Goal: Task Accomplishment & Management: Use online tool/utility

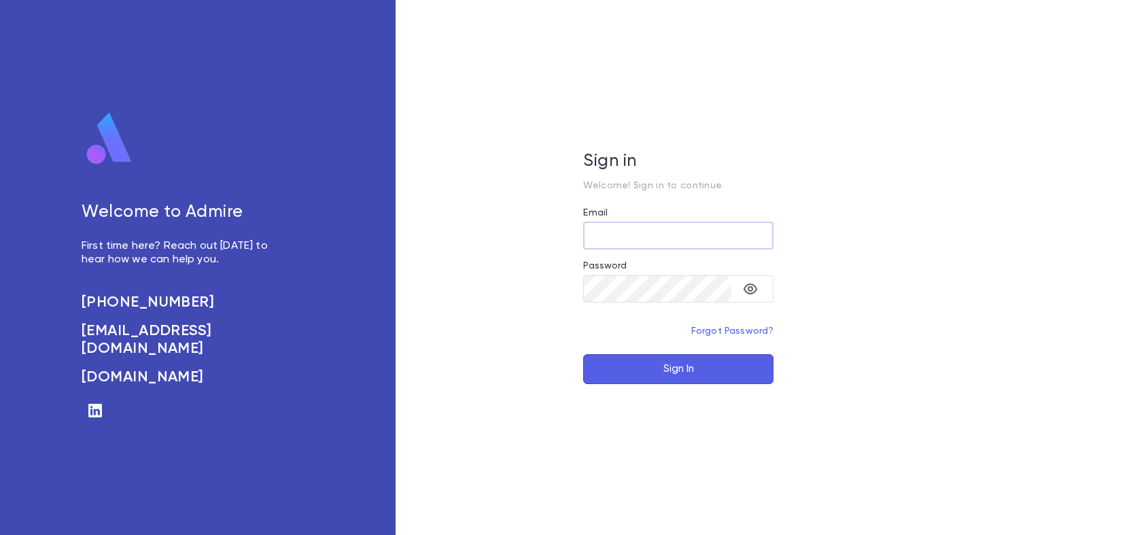
type input "**********"
click at [665, 366] on button "Sign In" at bounding box center [678, 369] width 190 height 30
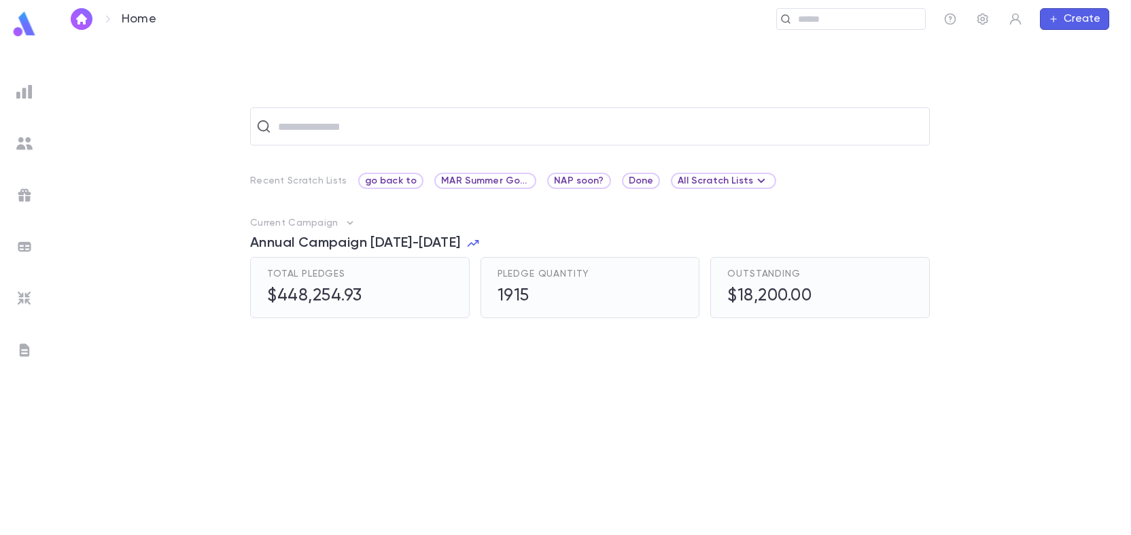
click at [27, 88] on img at bounding box center [24, 92] width 16 height 16
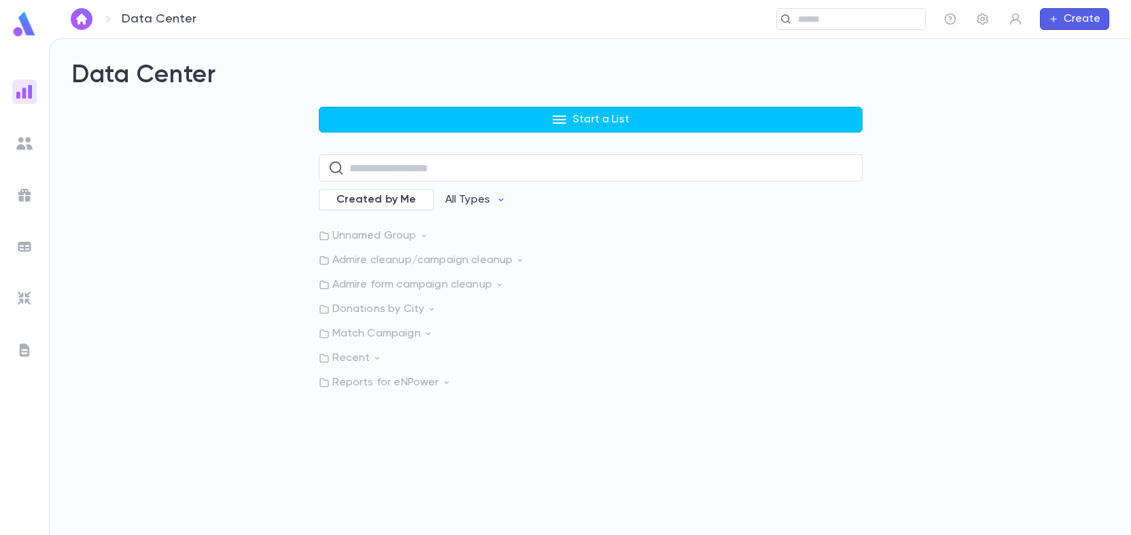
click at [437, 282] on p "Admire form campaign cleanup" at bounding box center [591, 285] width 544 height 14
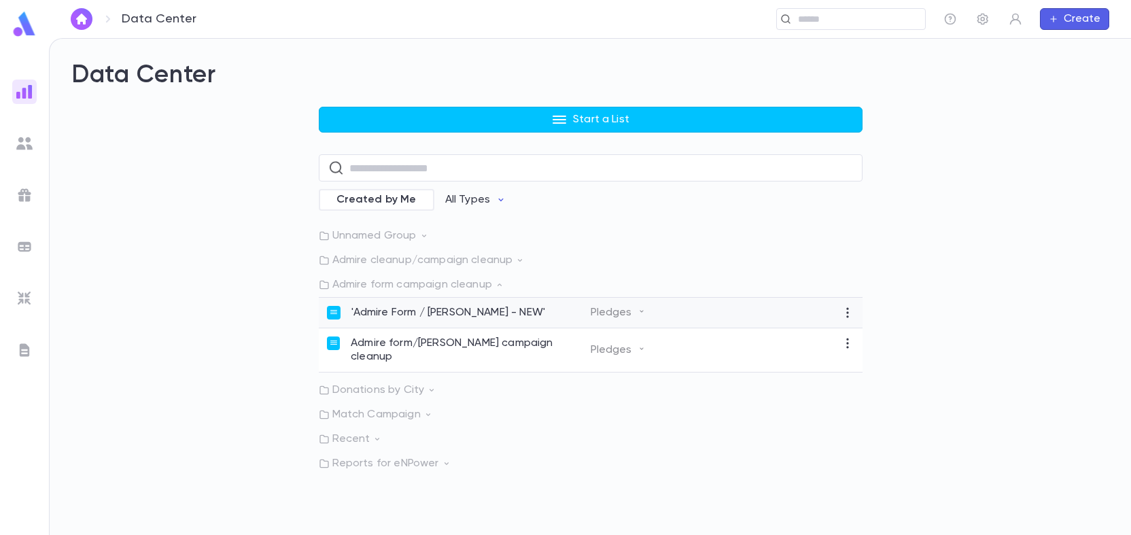
click at [453, 312] on p "'Admire Form / [PERSON_NAME] - NEW'" at bounding box center [448, 313] width 194 height 14
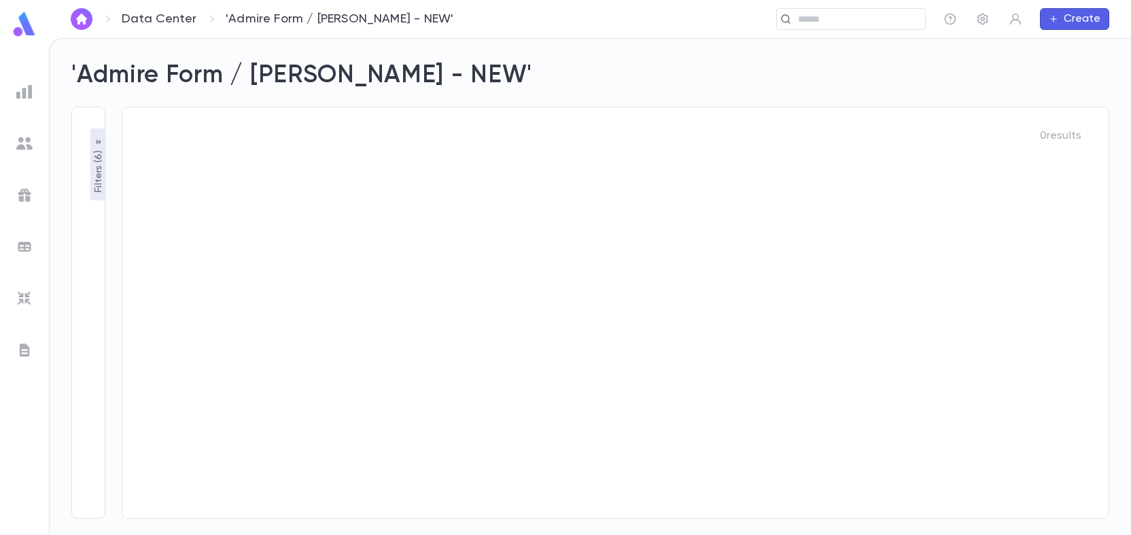
type input "**********"
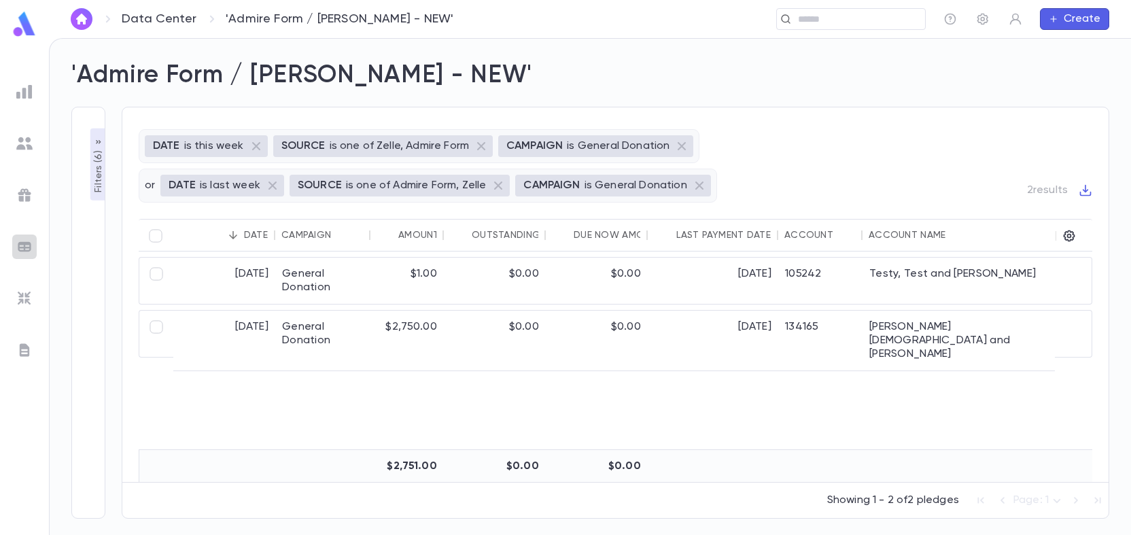
click at [22, 241] on img at bounding box center [24, 247] width 16 height 16
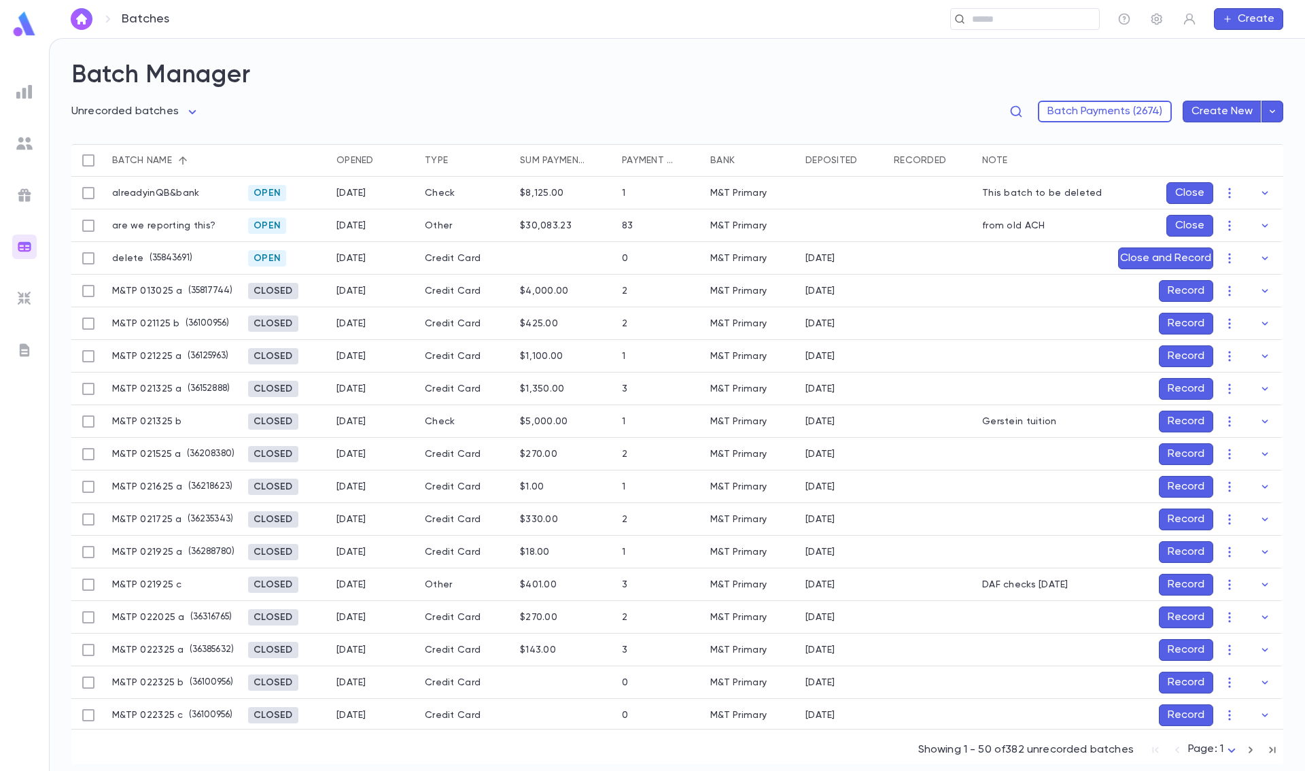
click at [365, 160] on div "Opened" at bounding box center [354, 160] width 37 height 33
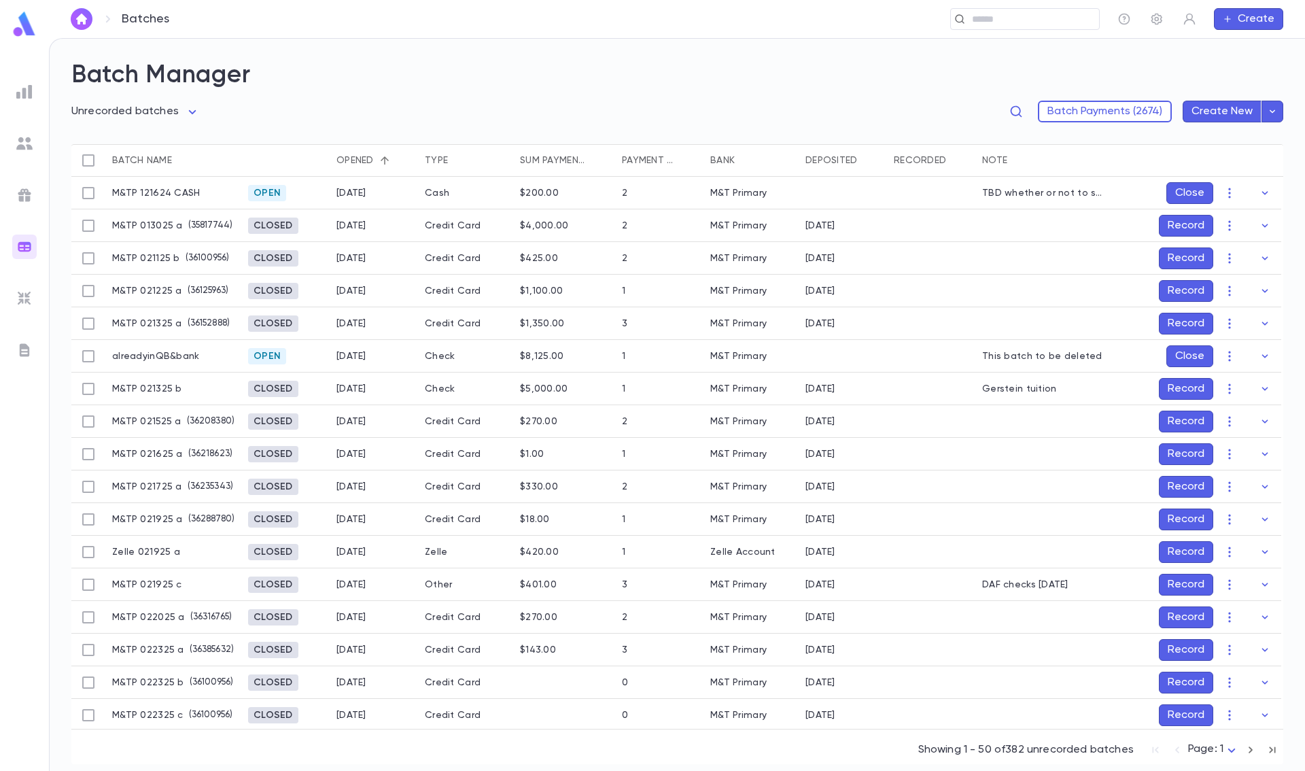
click at [365, 160] on div "Opened" at bounding box center [354, 160] width 37 height 33
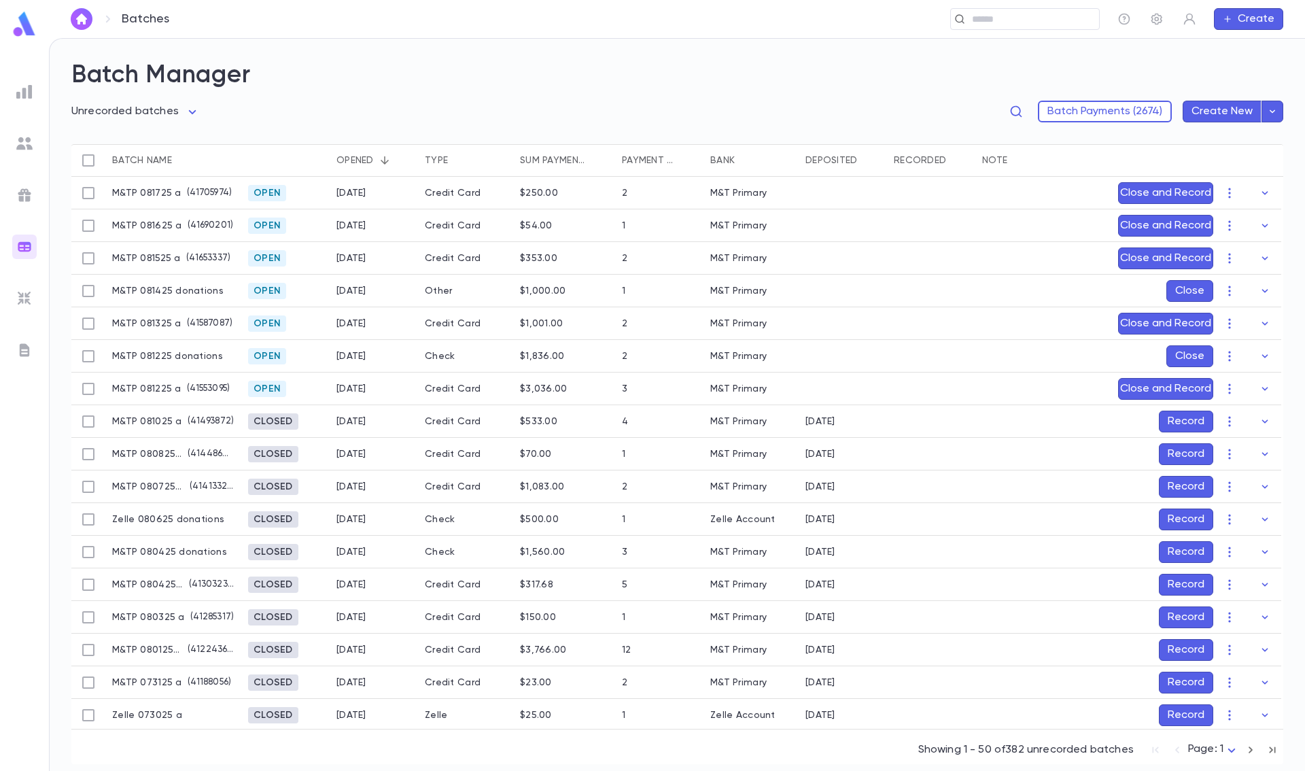
click at [365, 160] on div "Opened" at bounding box center [354, 160] width 37 height 33
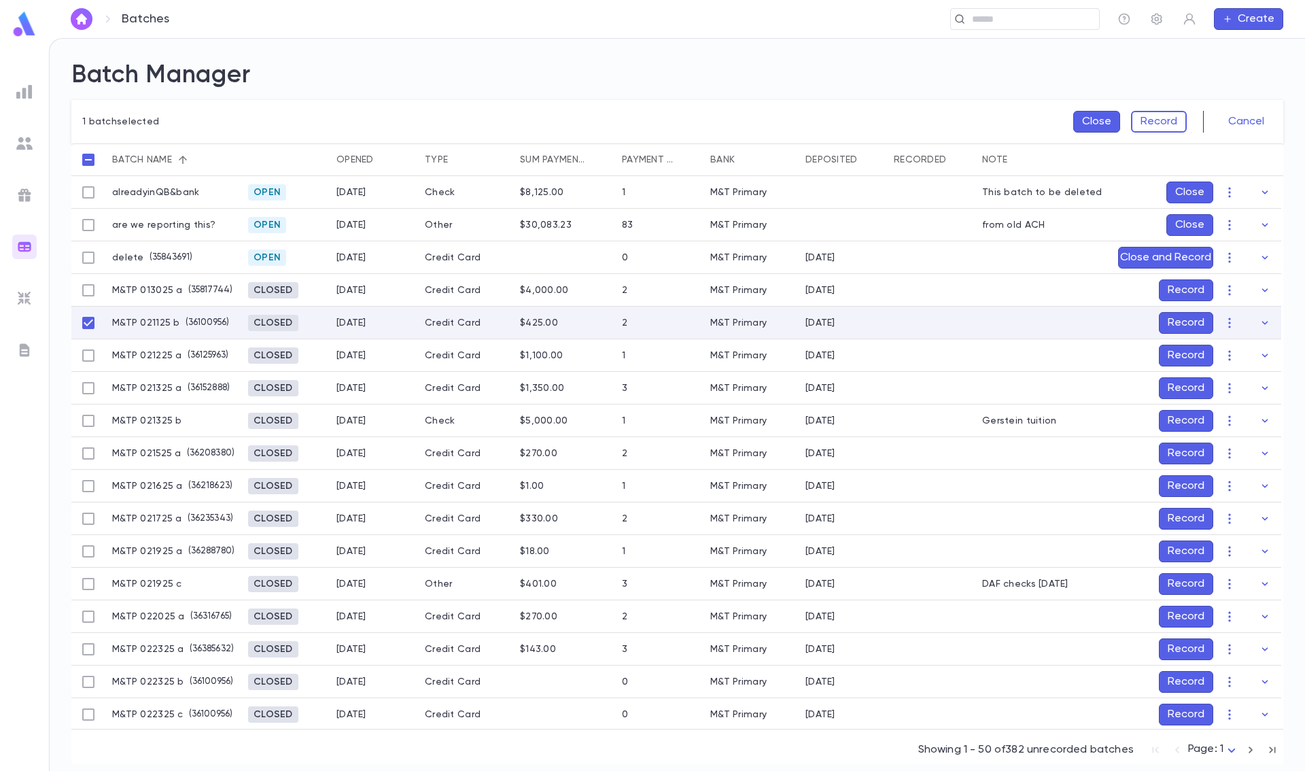
click at [1130, 323] on button "Record" at bounding box center [1186, 323] width 54 height 22
click at [1130, 326] on button "Record" at bounding box center [1186, 323] width 54 height 22
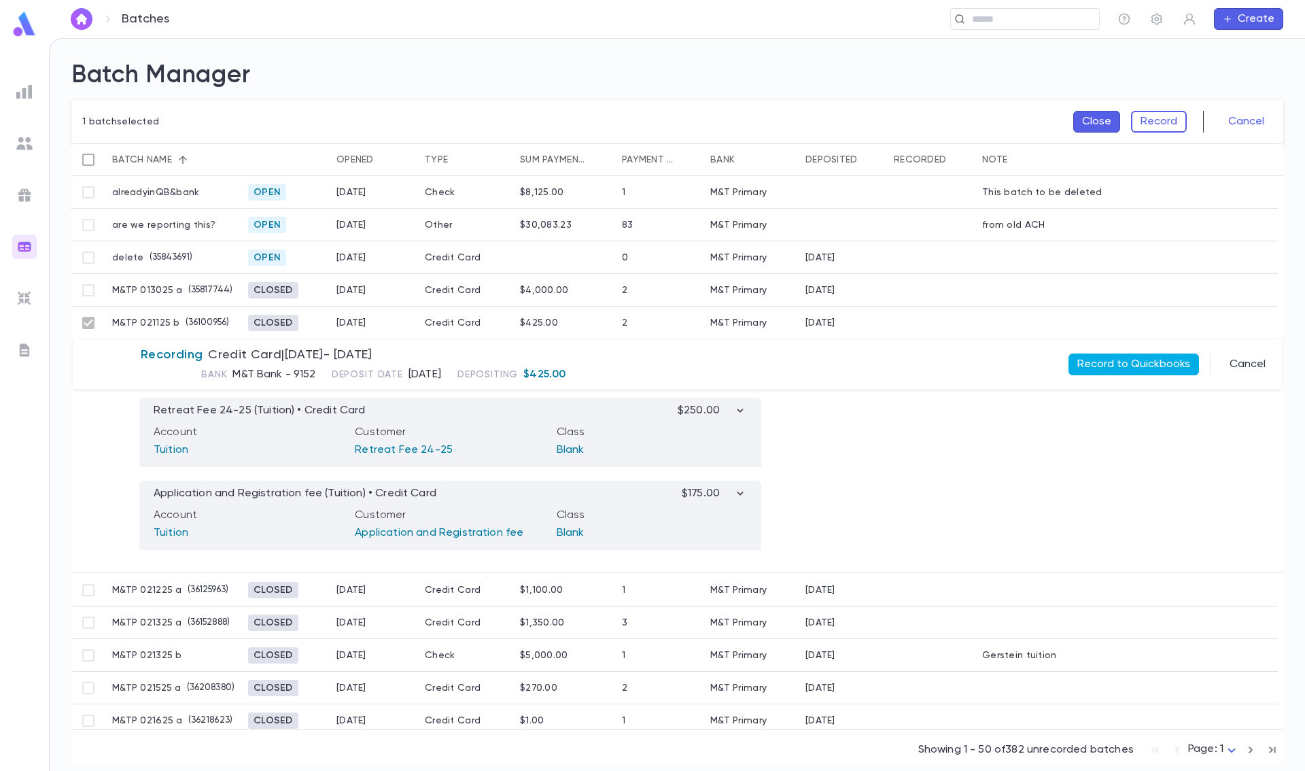
click at [1130, 362] on button "Record to Quickbooks" at bounding box center [1134, 364] width 131 height 22
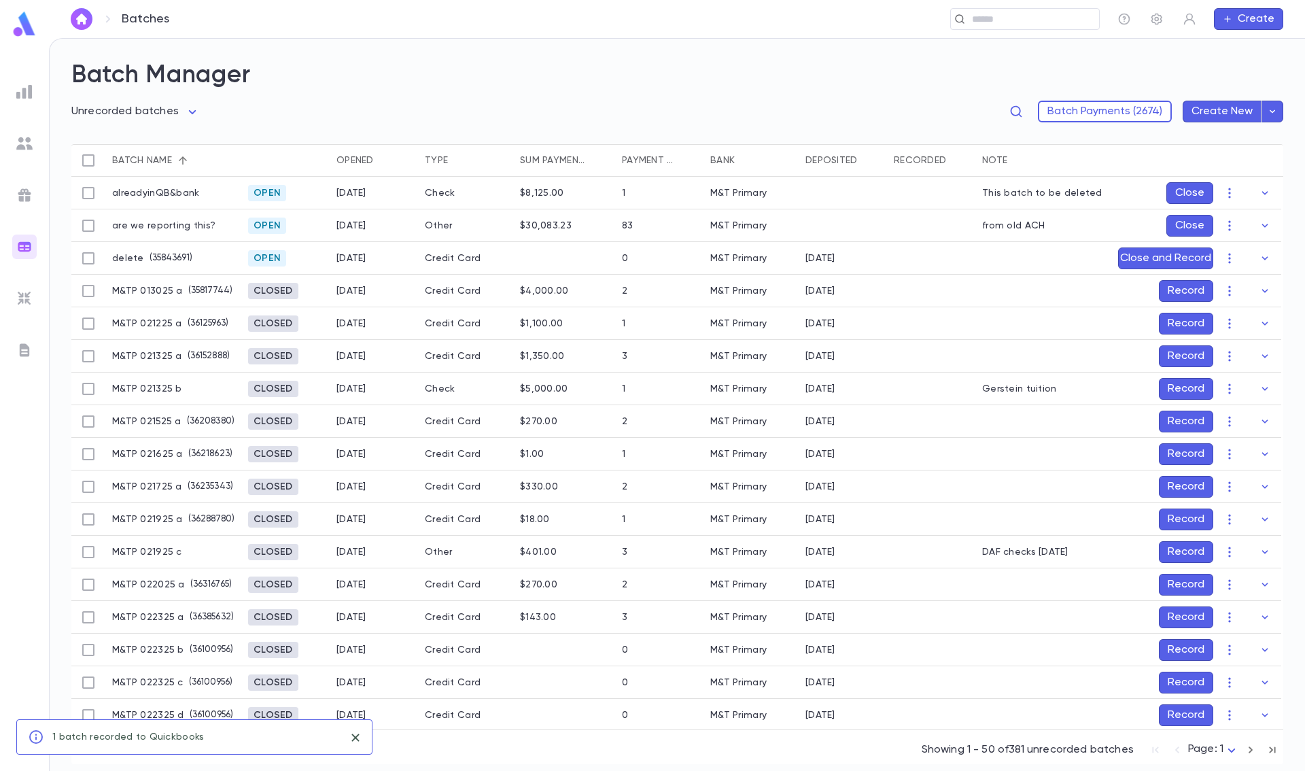
click at [1130, 288] on button "Record" at bounding box center [1186, 291] width 54 height 22
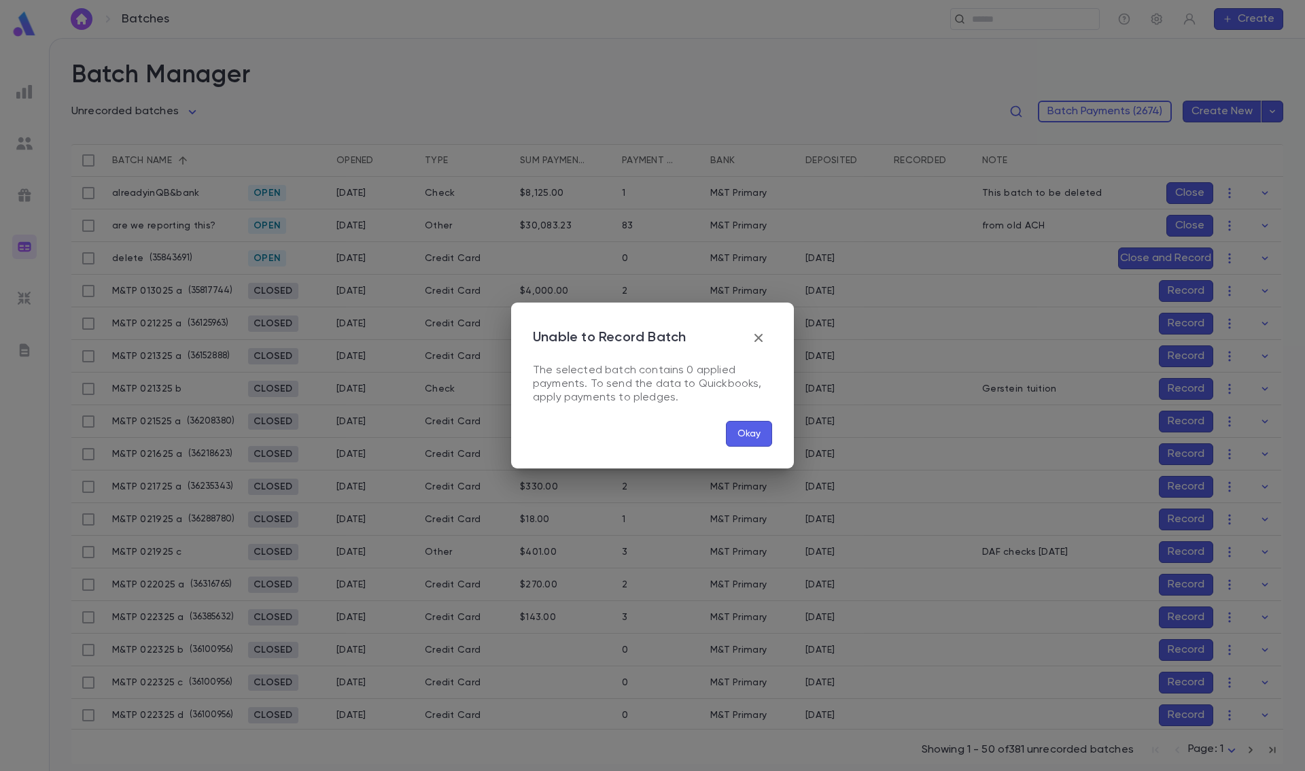
click at [735, 428] on button "Okay" at bounding box center [749, 434] width 46 height 26
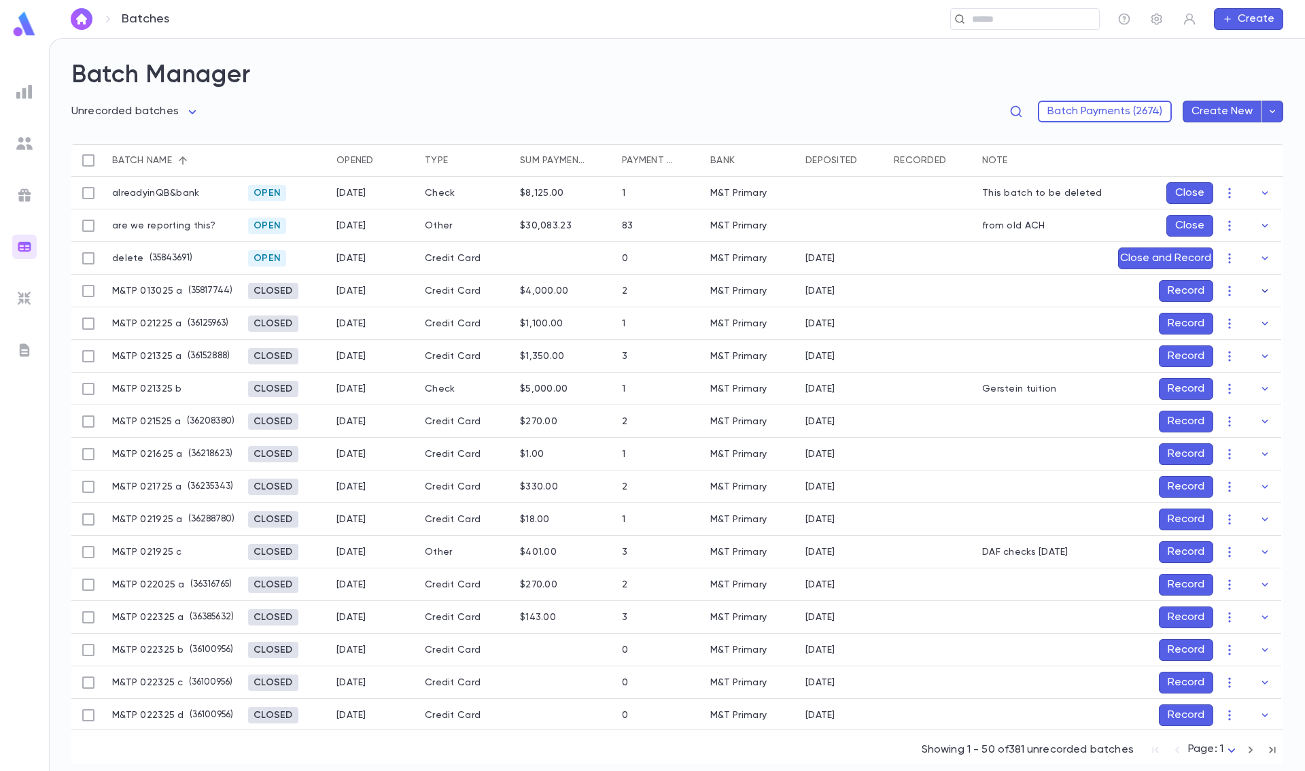
click at [1130, 289] on icon "button" at bounding box center [1265, 291] width 14 height 14
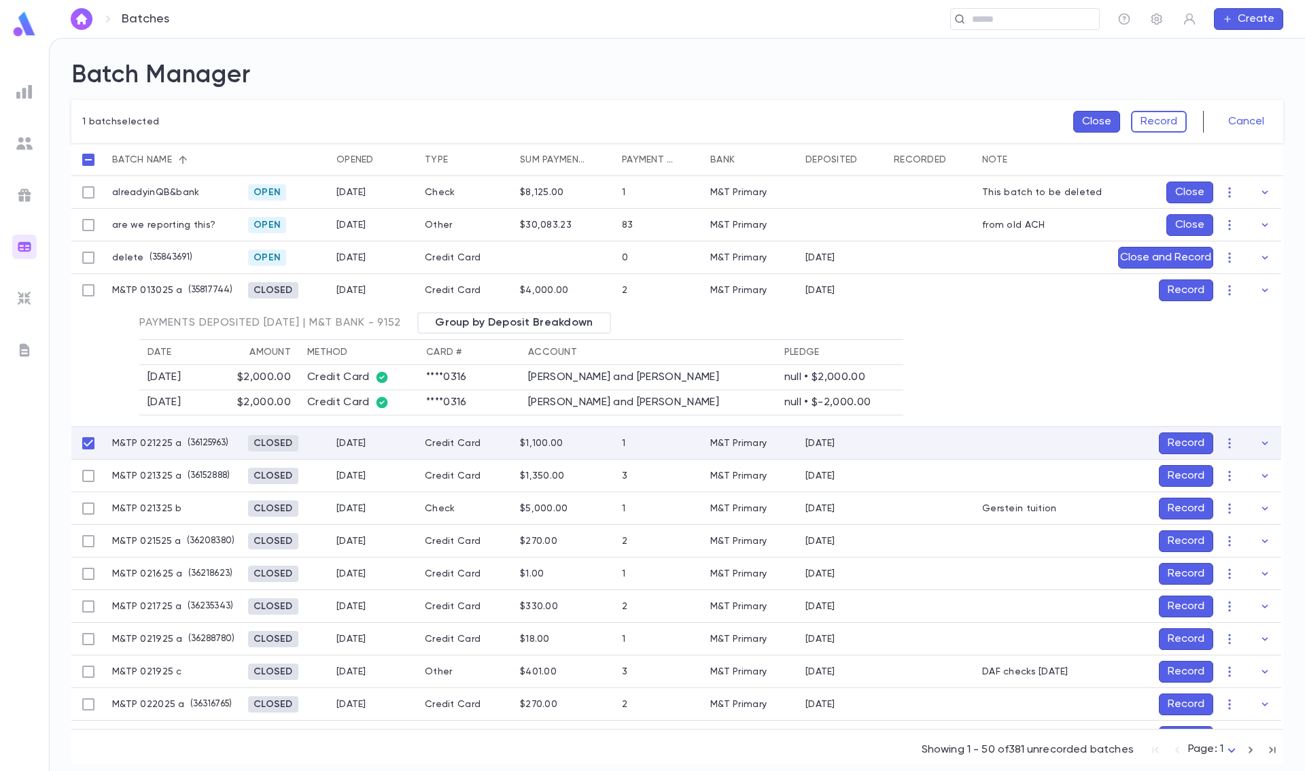
click at [1130, 439] on button "Record" at bounding box center [1186, 443] width 54 height 22
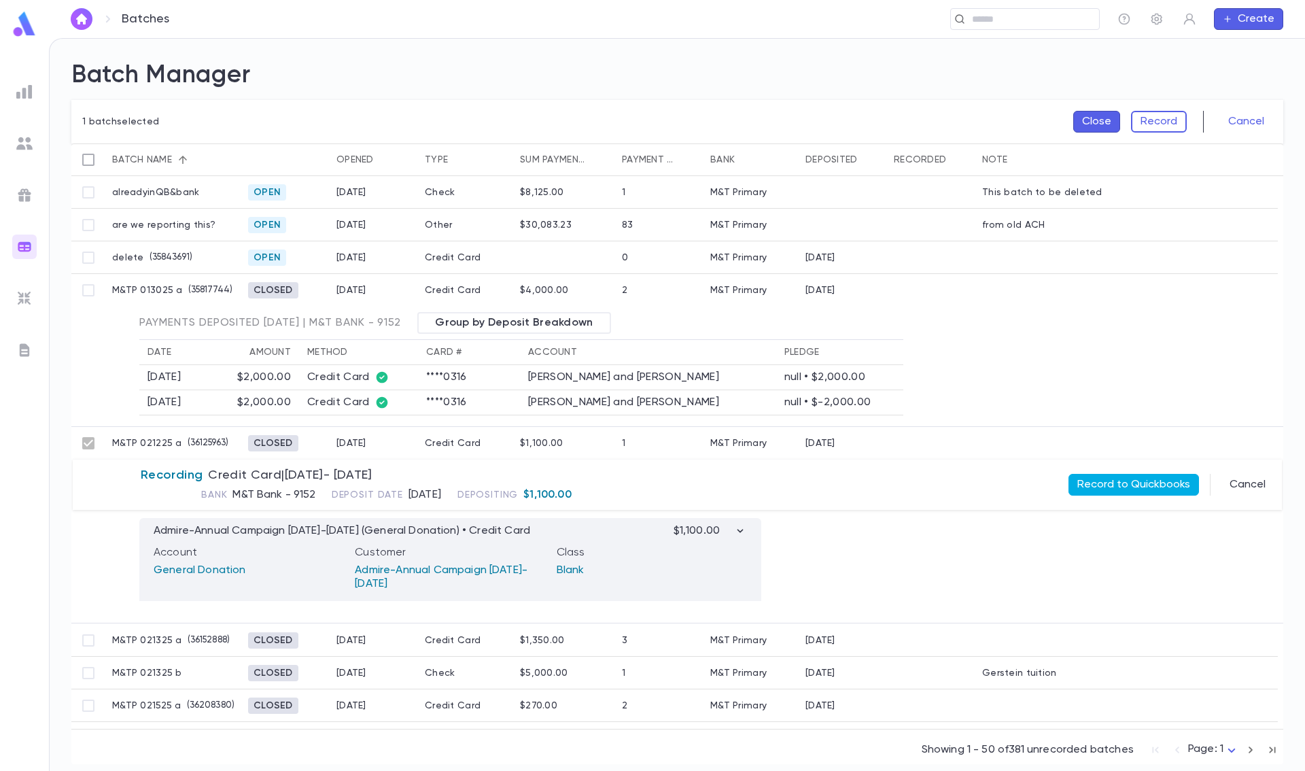
click at [1130, 477] on button "Record to Quickbooks" at bounding box center [1134, 485] width 131 height 22
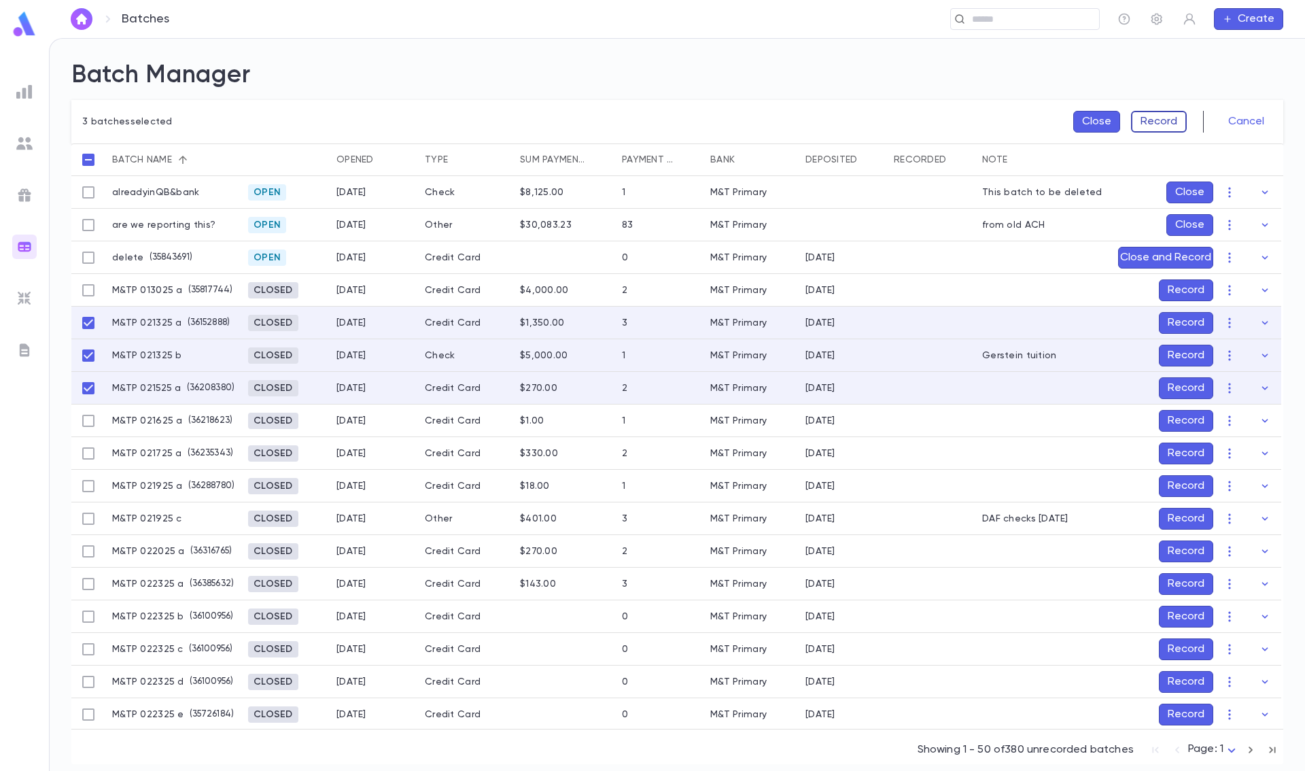
click at [1130, 119] on button "Record" at bounding box center [1159, 122] width 56 height 22
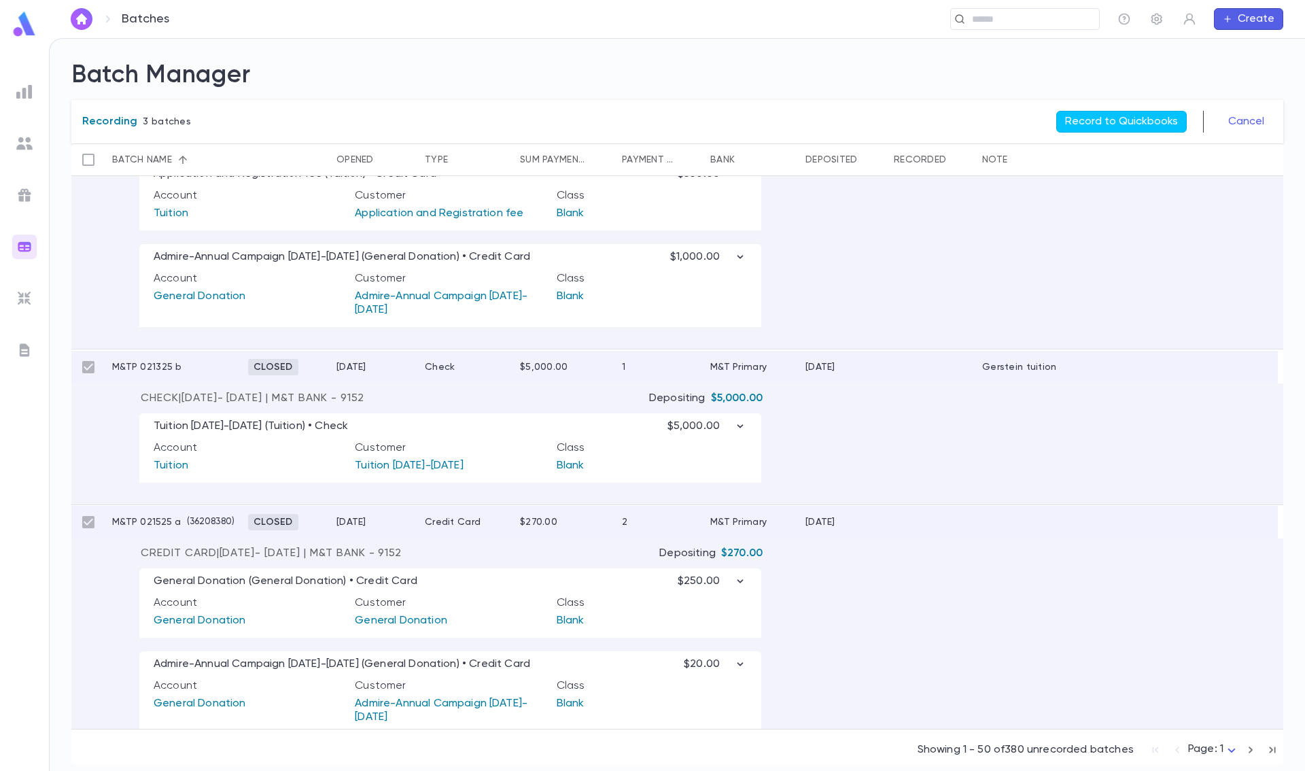
scroll to position [408, 0]
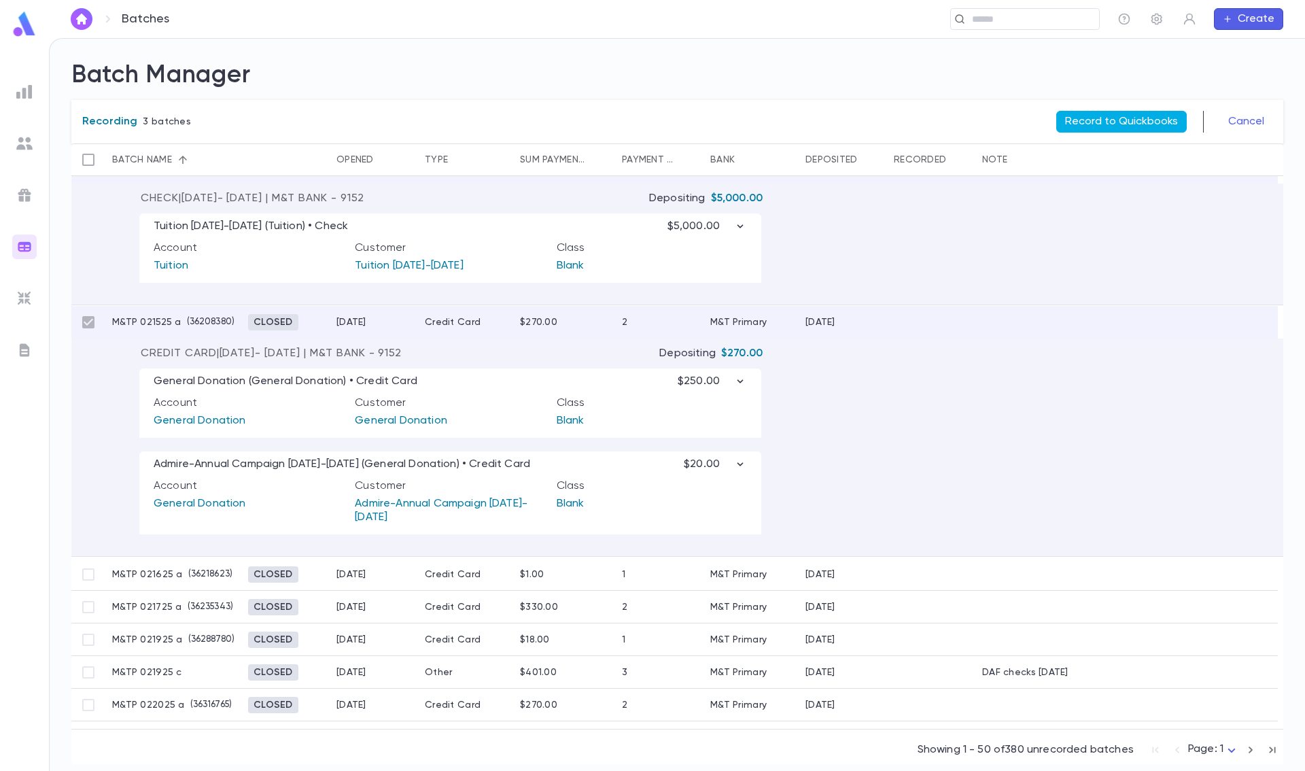
click at [1120, 119] on button "Record to Quickbooks" at bounding box center [1121, 122] width 131 height 22
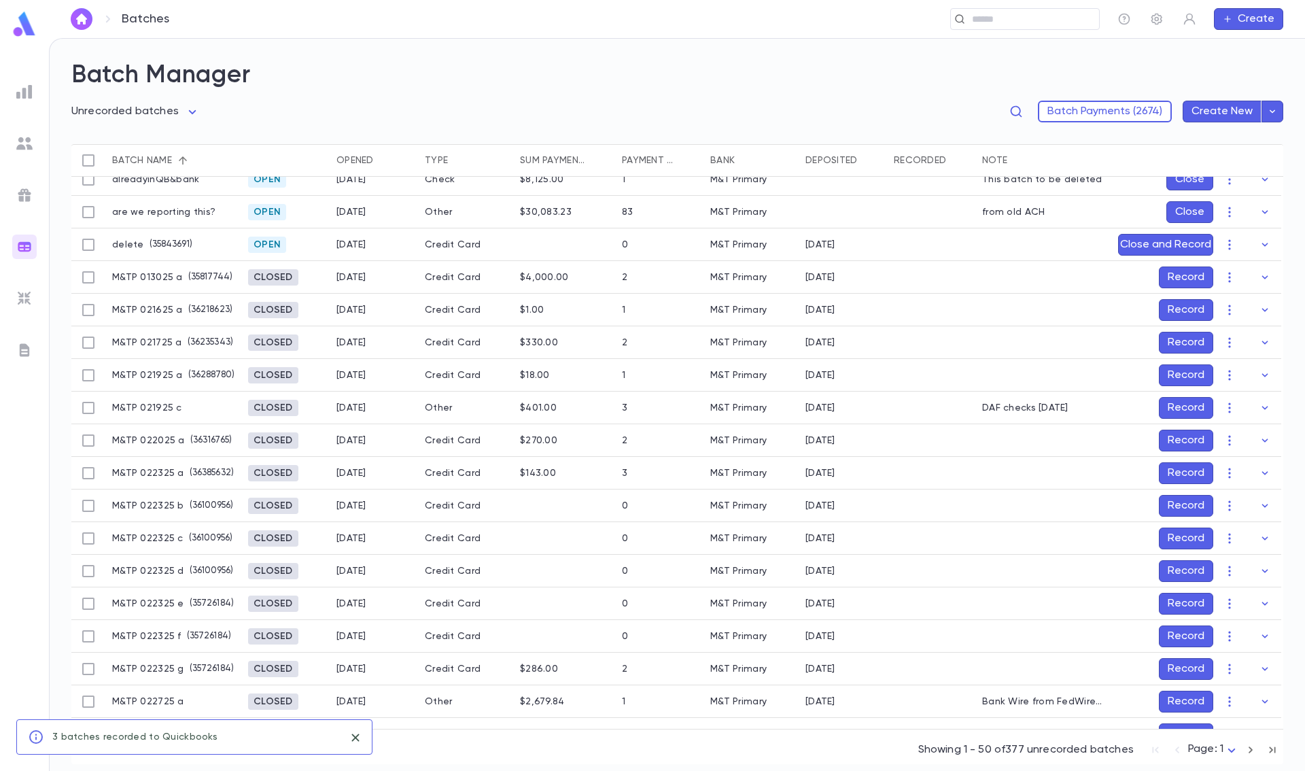
scroll to position [0, 0]
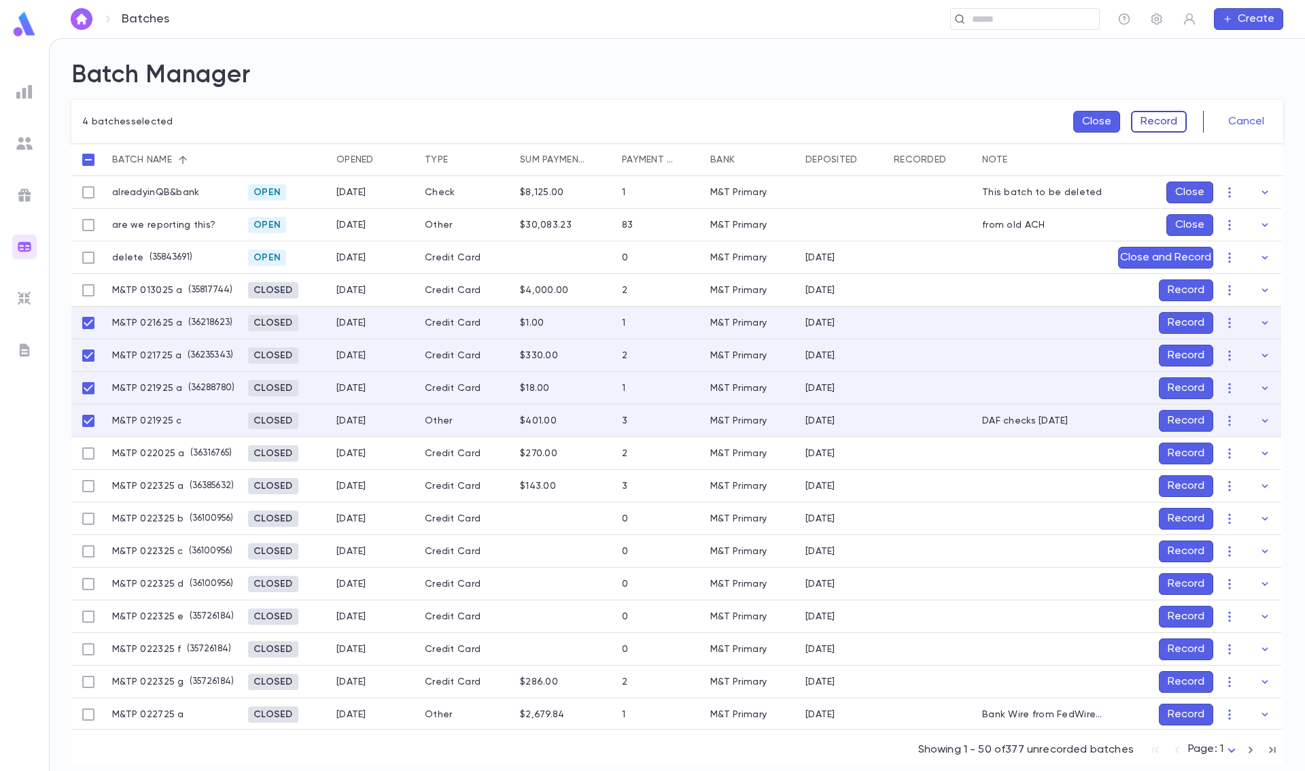
click at [1130, 125] on button "Record" at bounding box center [1159, 122] width 56 height 22
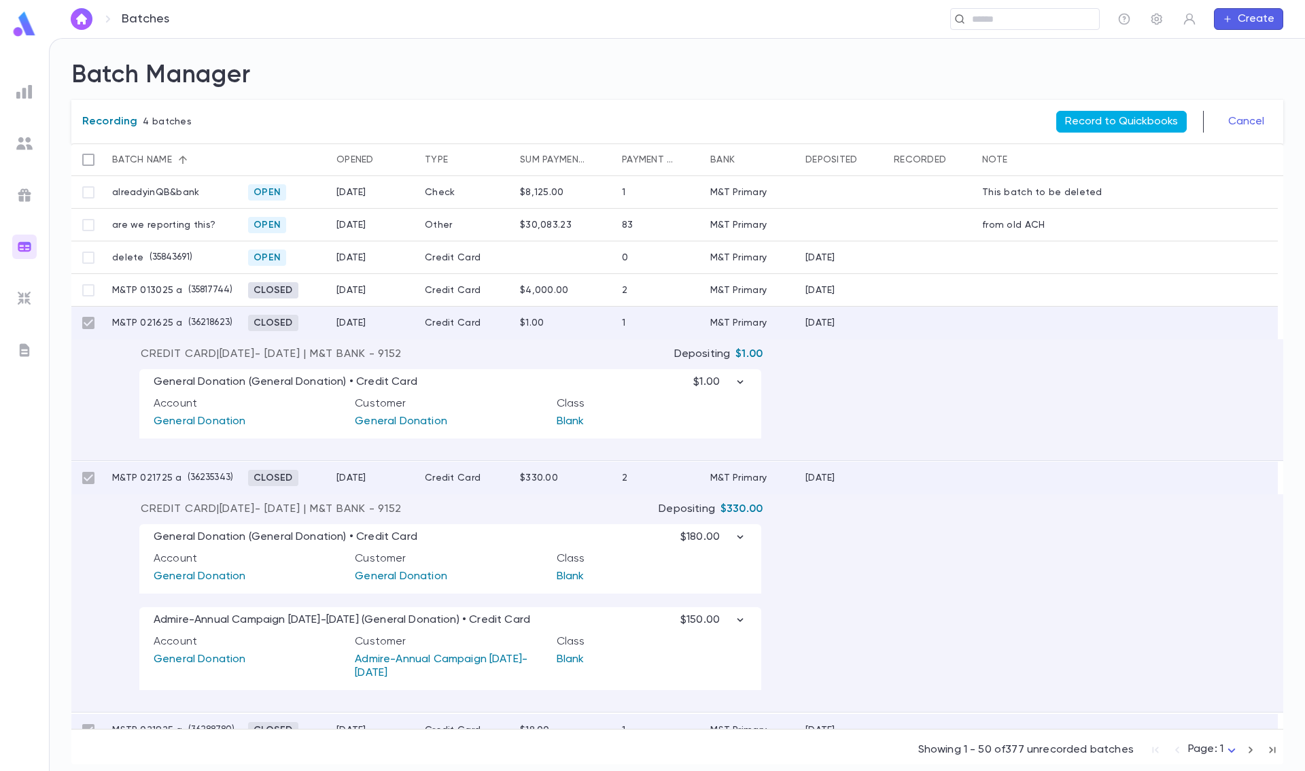
click at [1130, 120] on button "Record to Quickbooks" at bounding box center [1121, 122] width 131 height 22
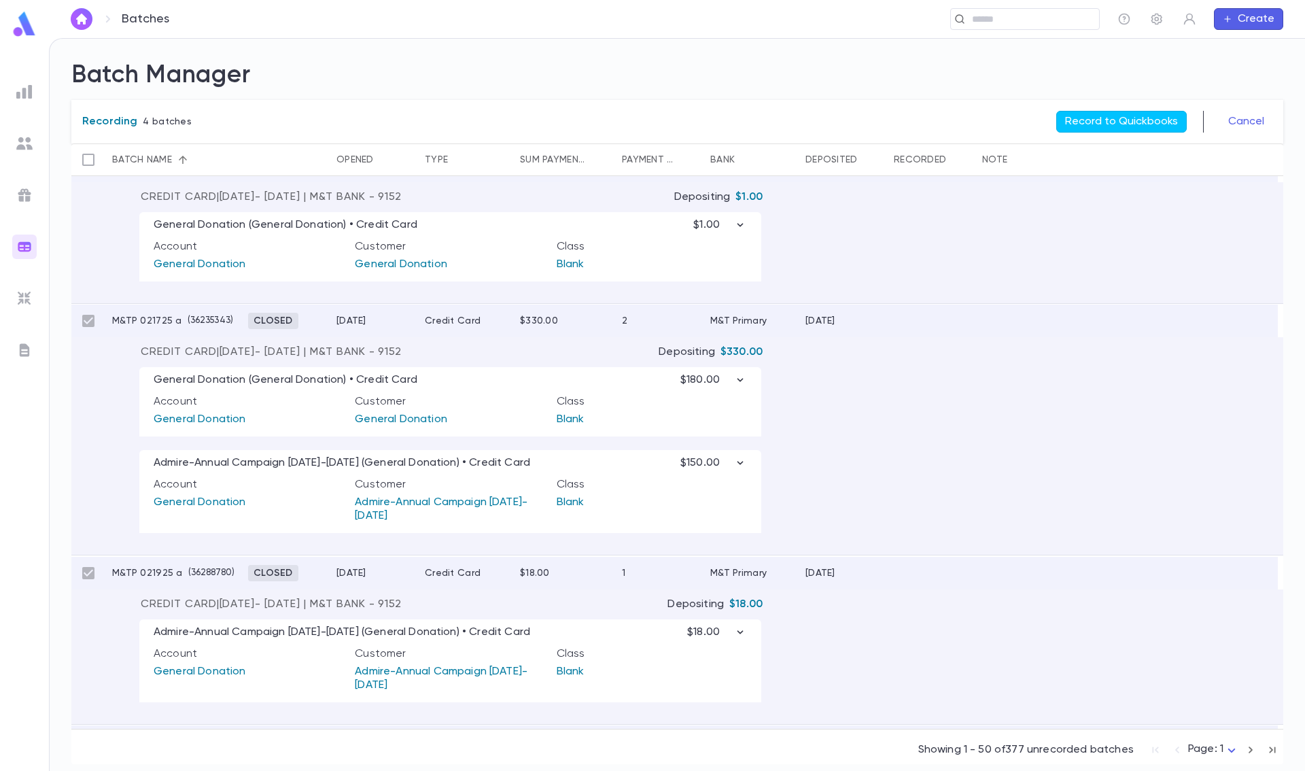
scroll to position [476, 0]
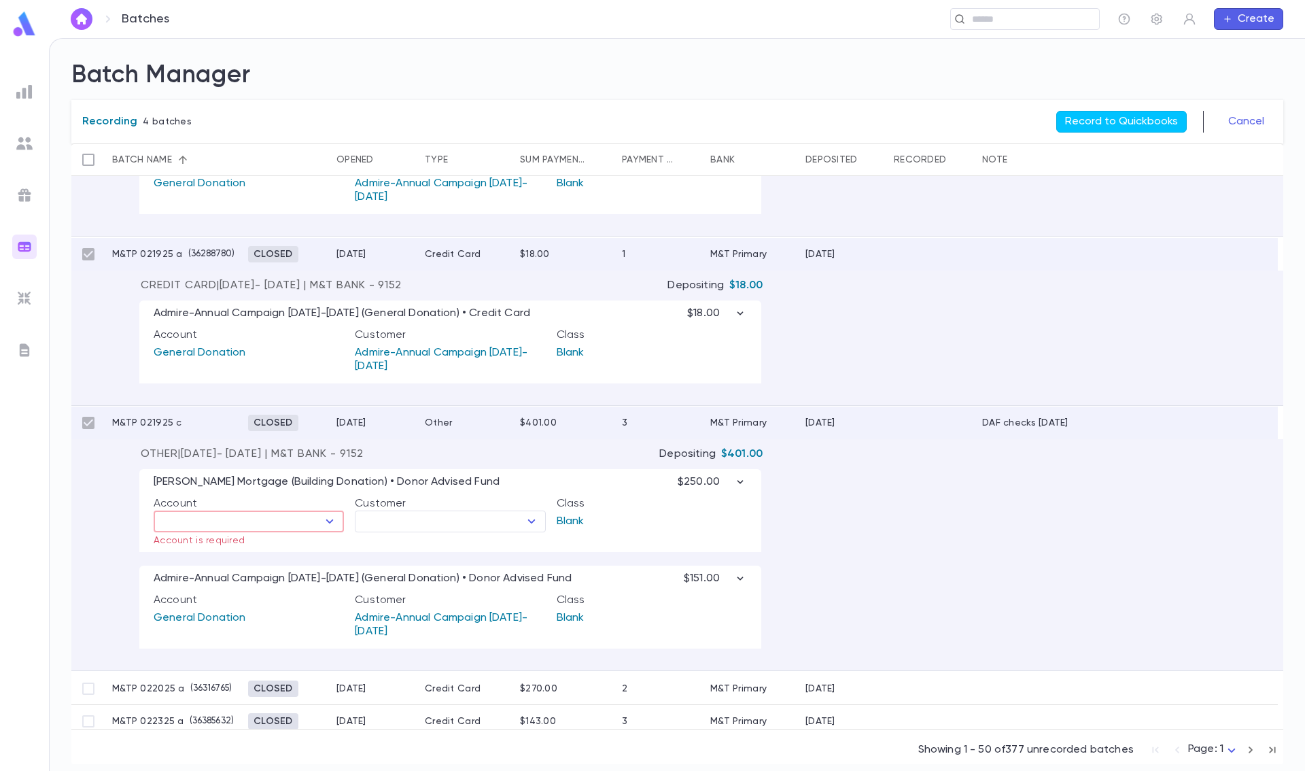
click at [330, 523] on icon "Open" at bounding box center [329, 521] width 7 height 4
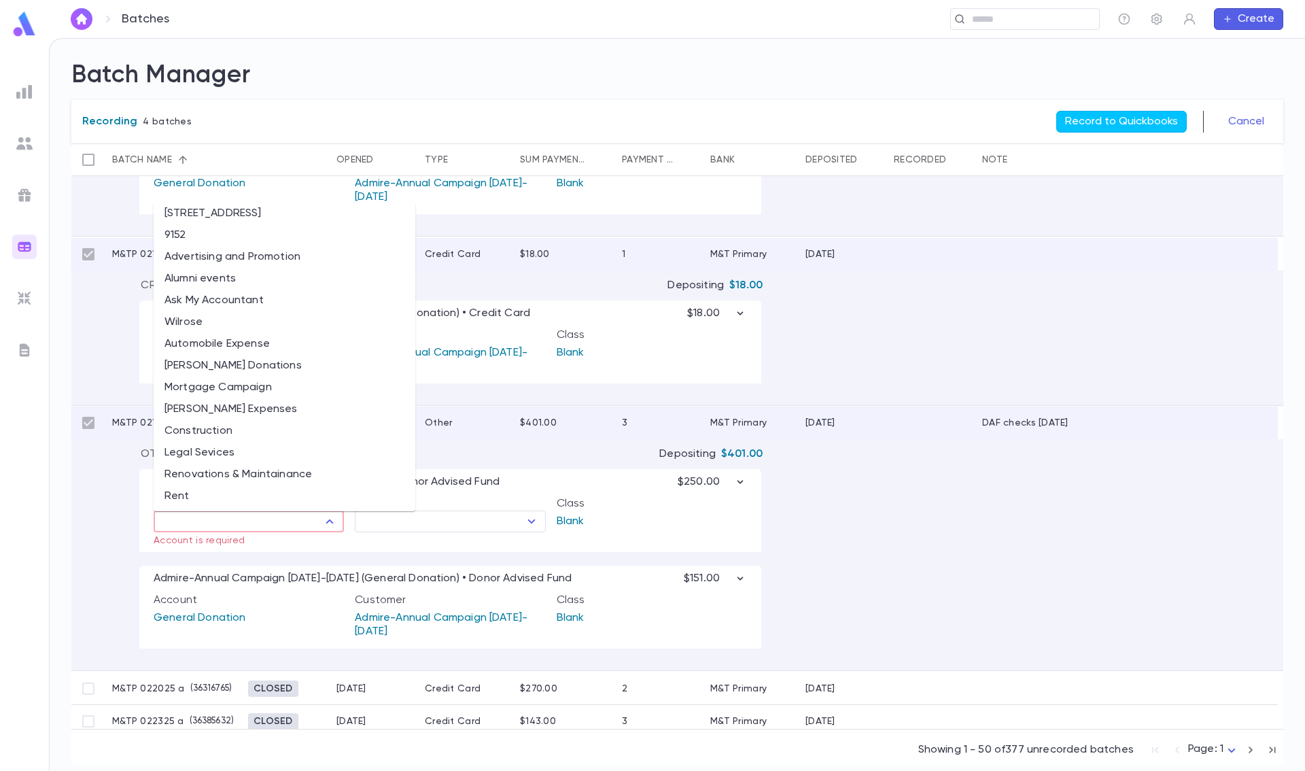
click at [289, 388] on li "Mortgage Campaign" at bounding box center [285, 388] width 262 height 22
type input "**********"
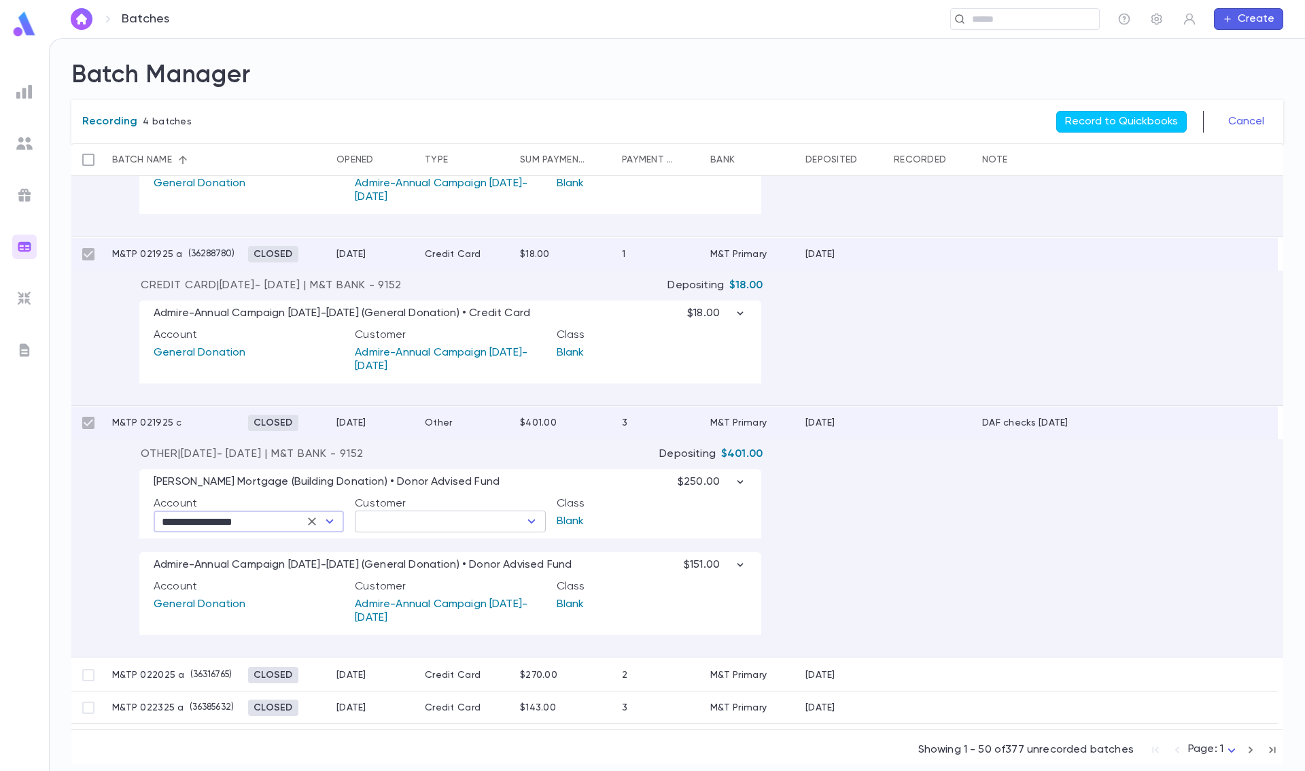
click at [496, 525] on input "text" at bounding box center [439, 521] width 160 height 19
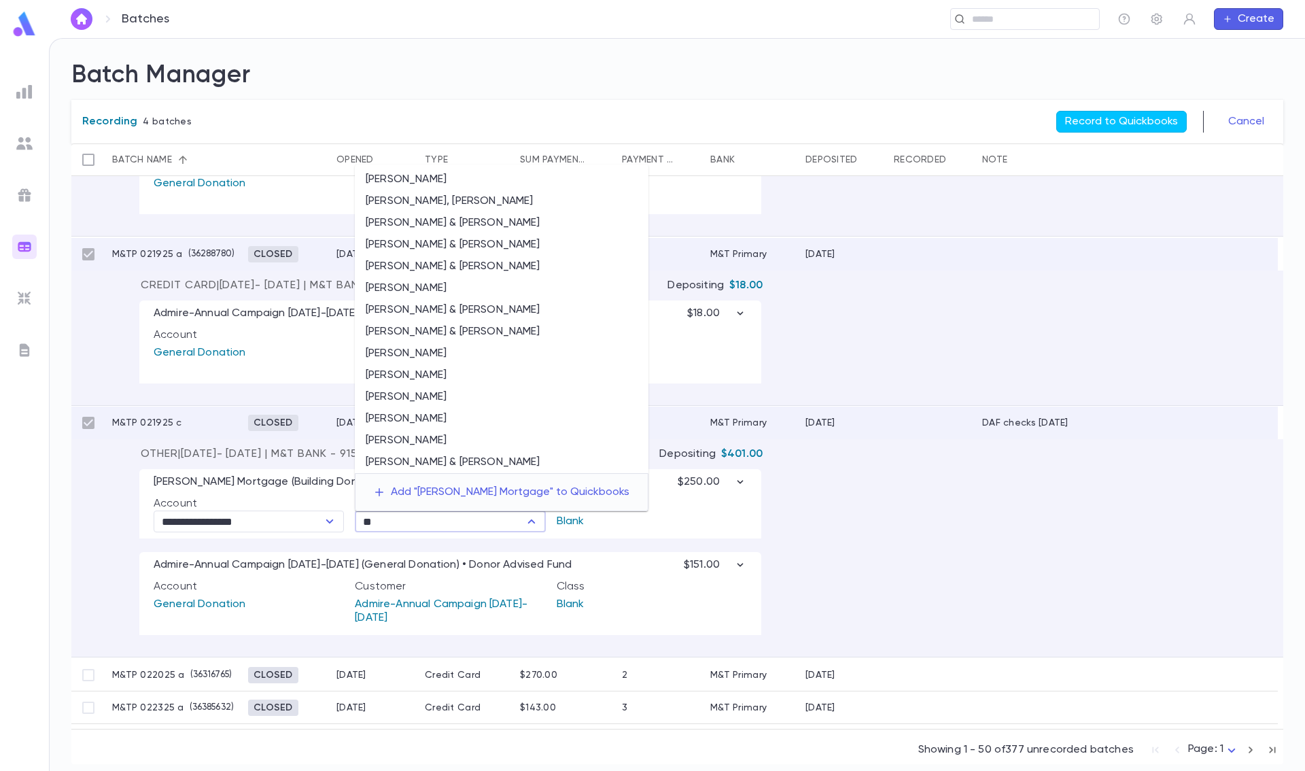
scroll to position [0, 0]
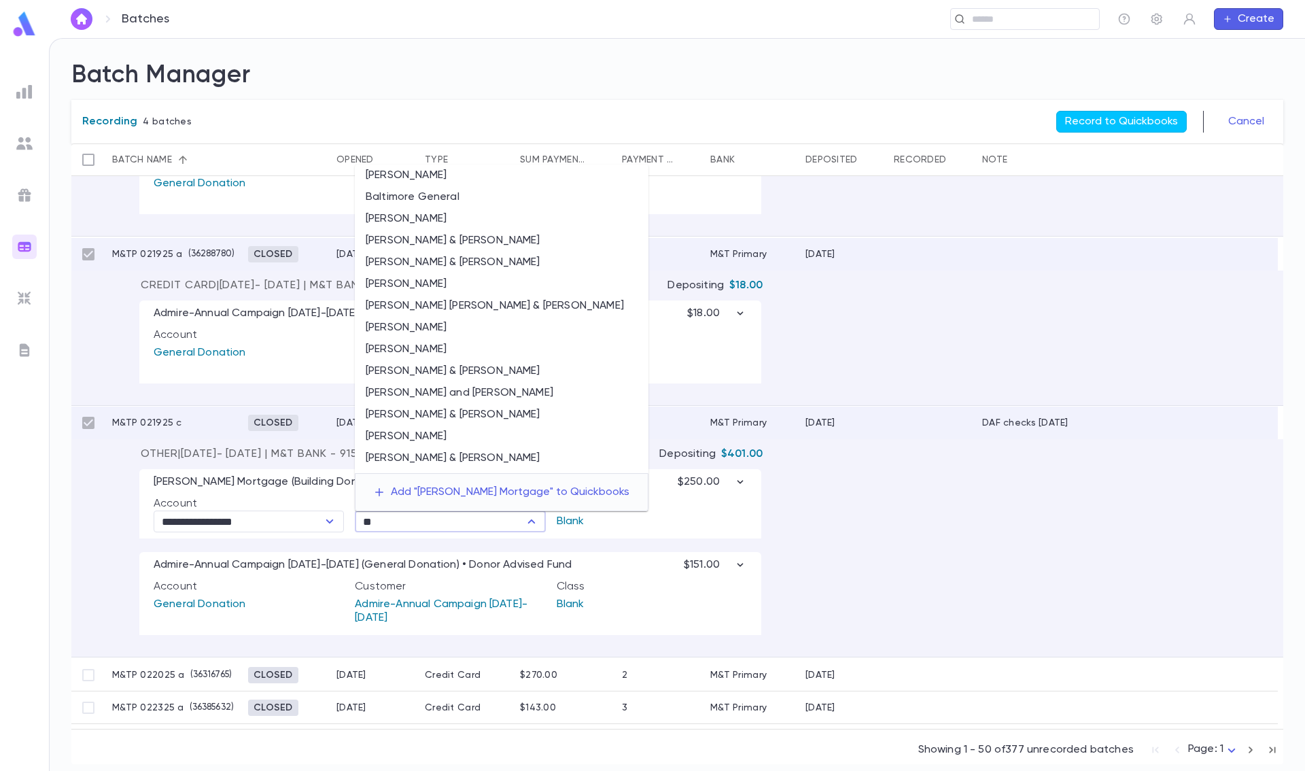
type input "*"
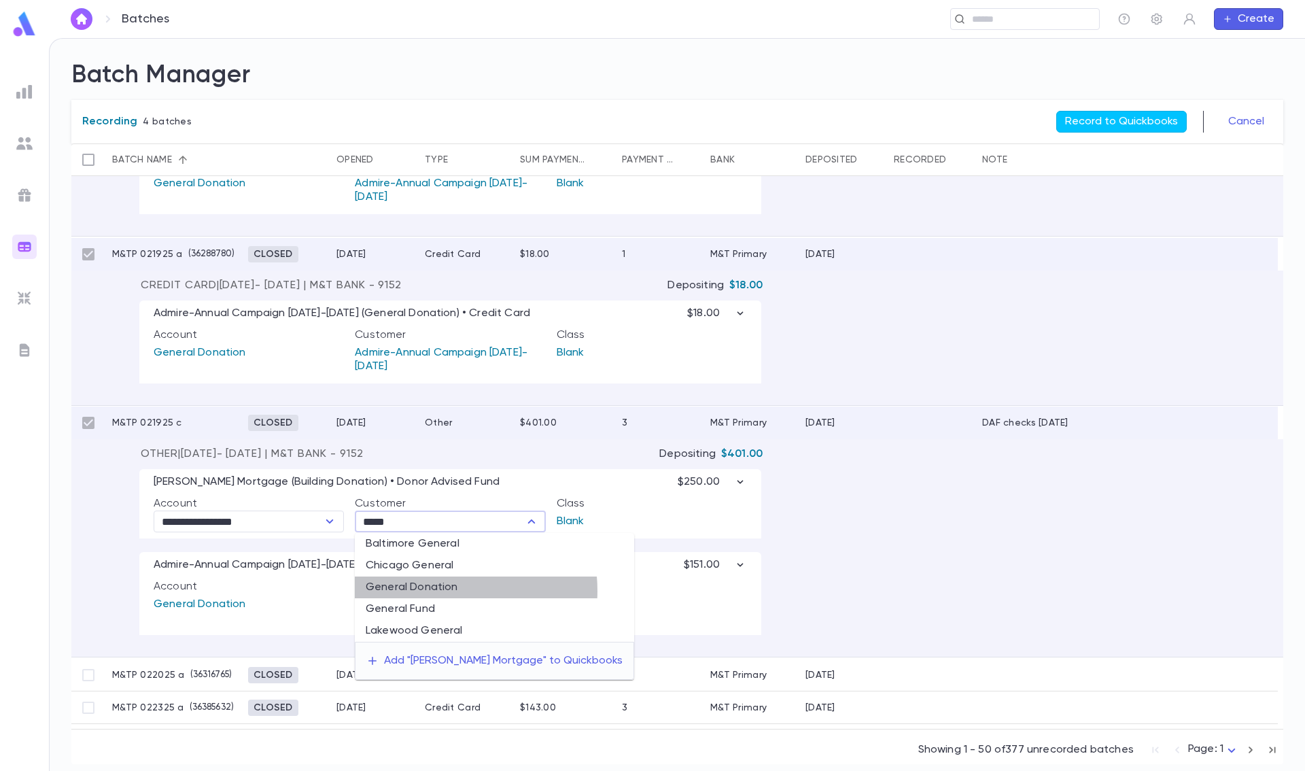
click at [435, 534] on li "General Donation" at bounding box center [494, 587] width 279 height 22
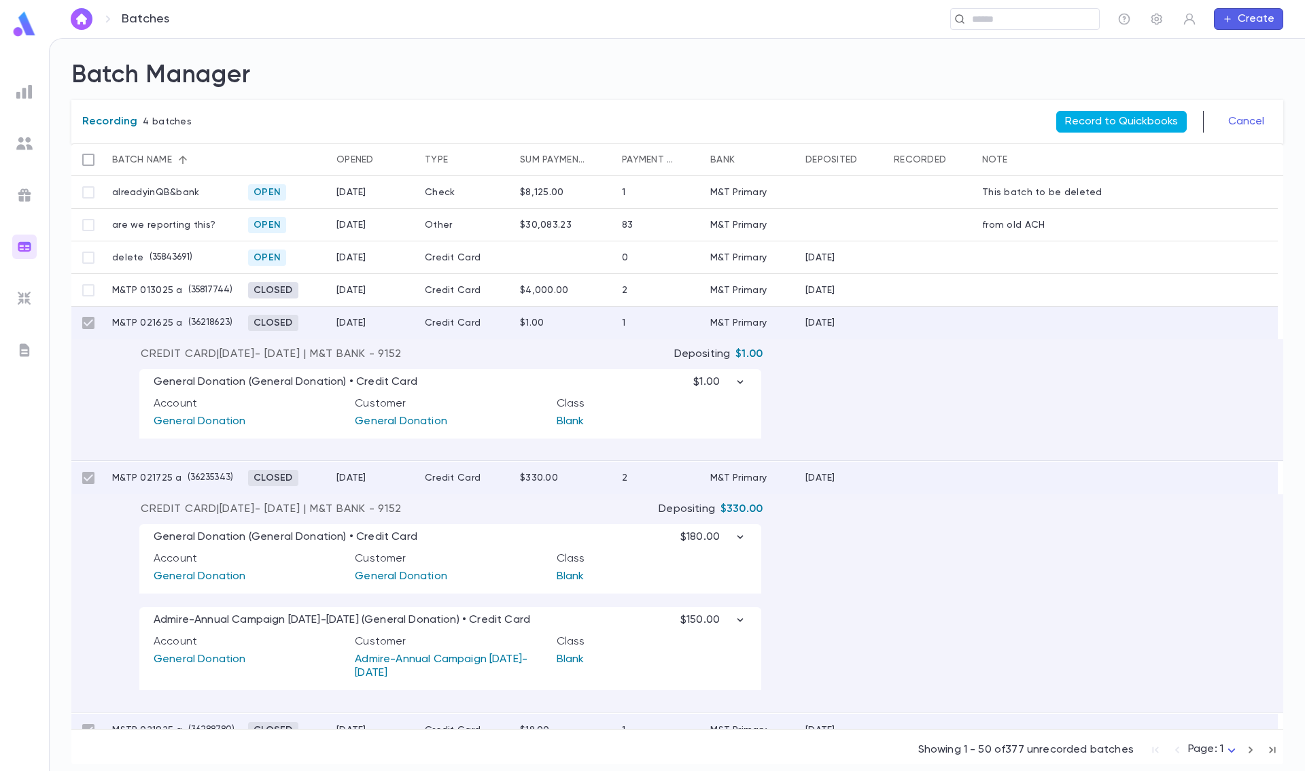
type input "**********"
click at [1130, 125] on button "Record to Quickbooks" at bounding box center [1121, 122] width 131 height 22
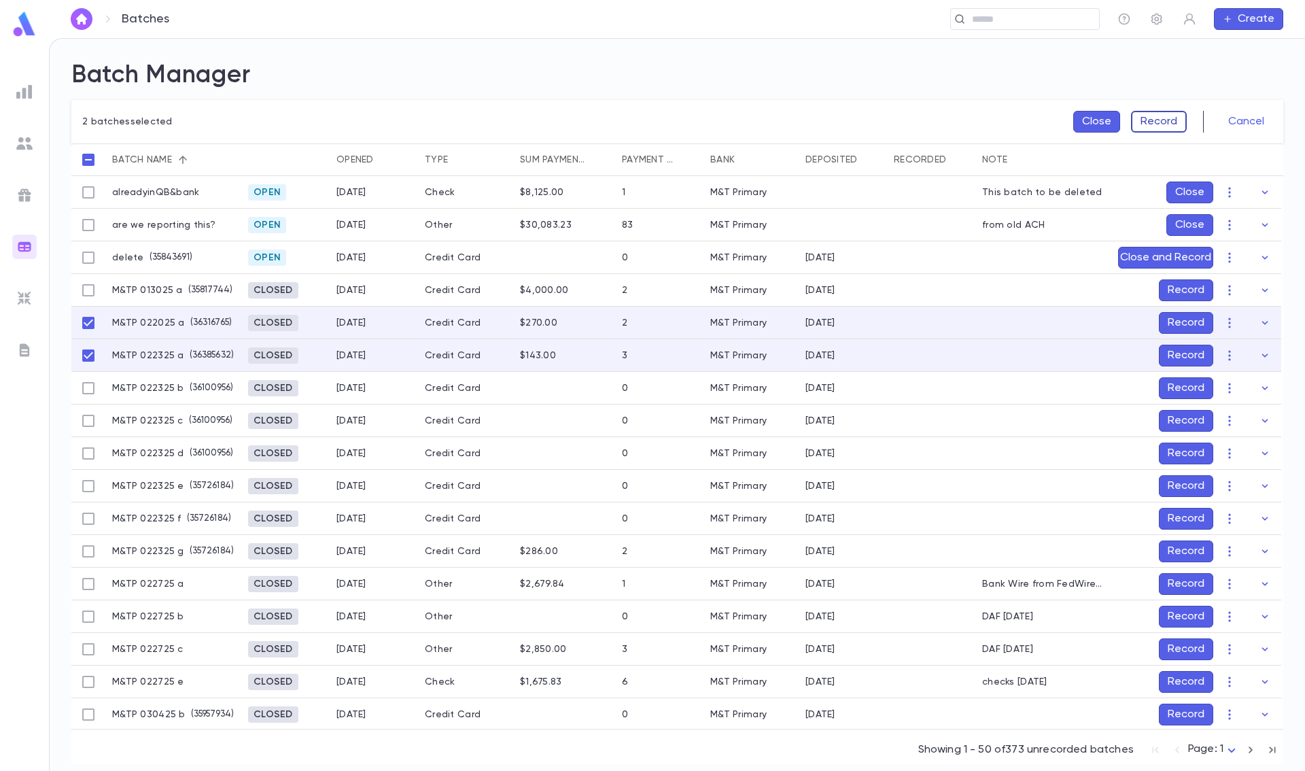
click at [1130, 120] on button "Record" at bounding box center [1159, 122] width 56 height 22
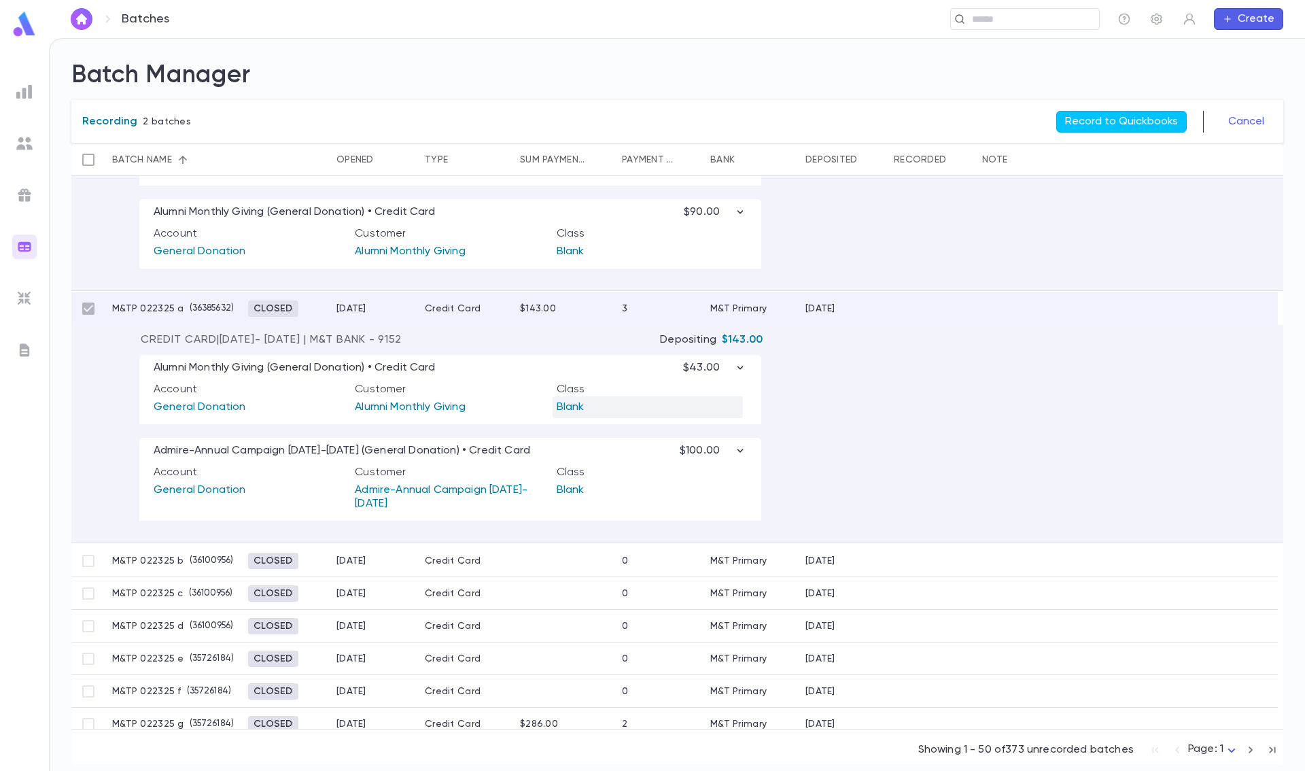
scroll to position [272, 0]
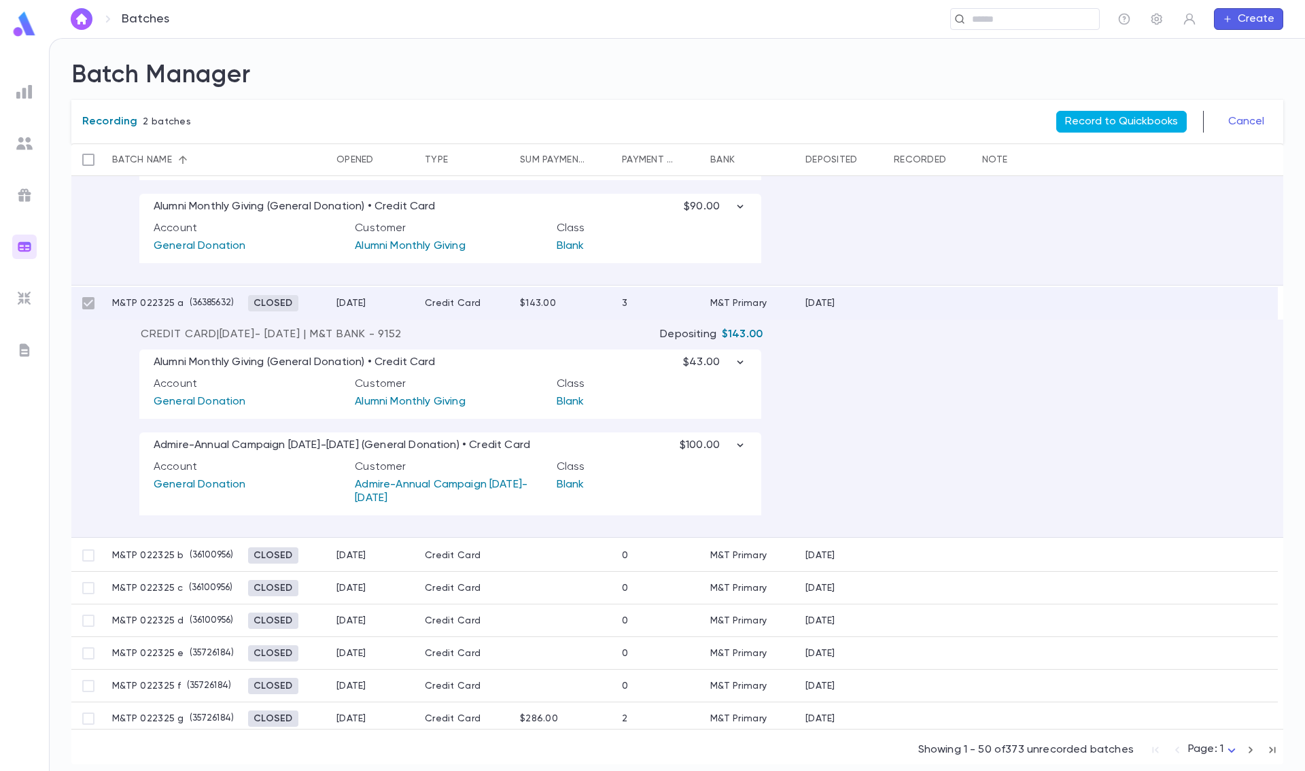
click at [1122, 114] on button "Record to Quickbooks" at bounding box center [1121, 122] width 131 height 22
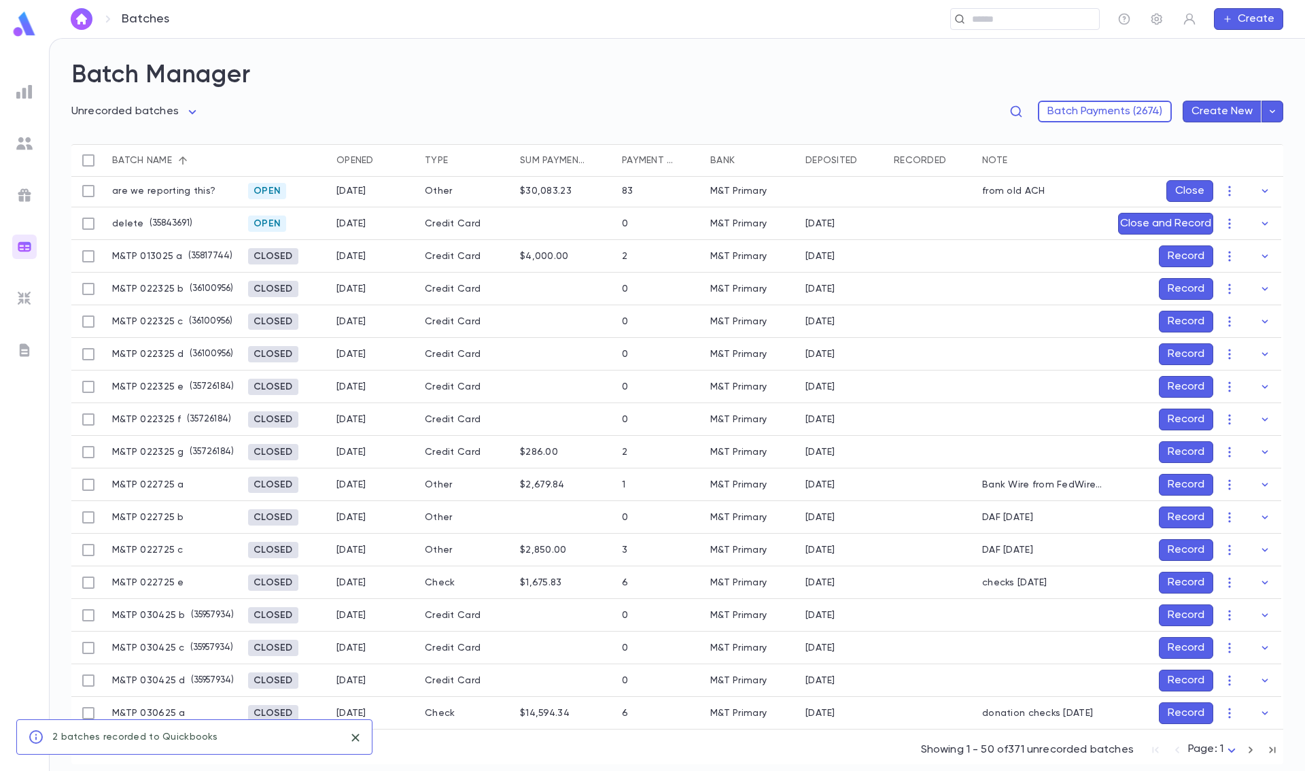
scroll to position [3, 0]
